Goal: Obtain resource: Obtain resource

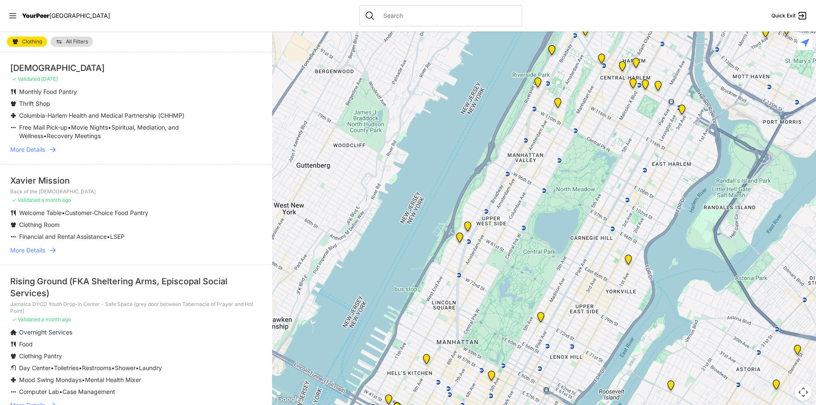
scroll to position [1403, 0]
